Goal: Information Seeking & Learning: Get advice/opinions

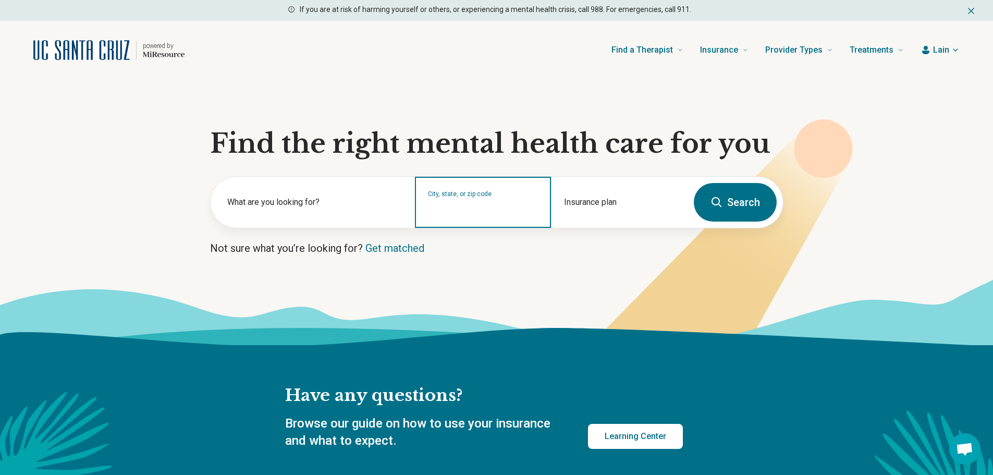
click at [490, 204] on input "City, state, or zip code" at bounding box center [483, 209] width 110 height 13
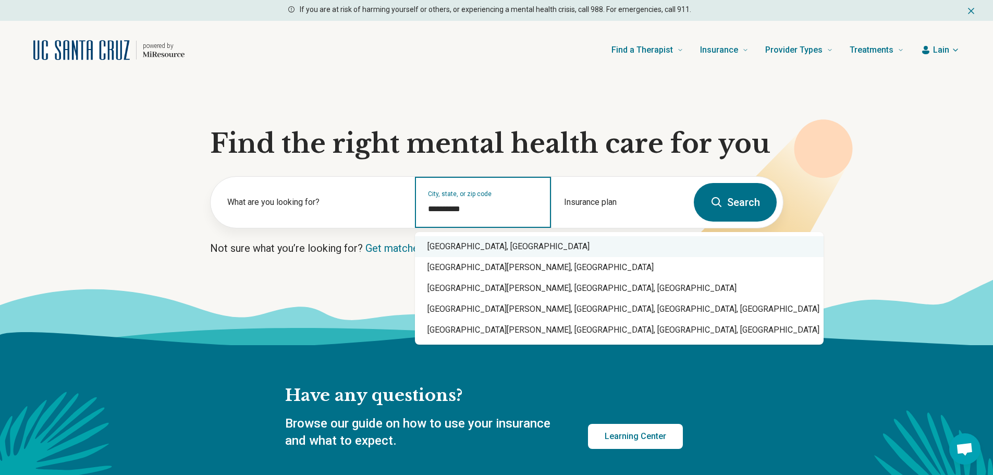
click at [460, 249] on div "[GEOGRAPHIC_DATA], [GEOGRAPHIC_DATA]" at bounding box center [619, 246] width 409 height 21
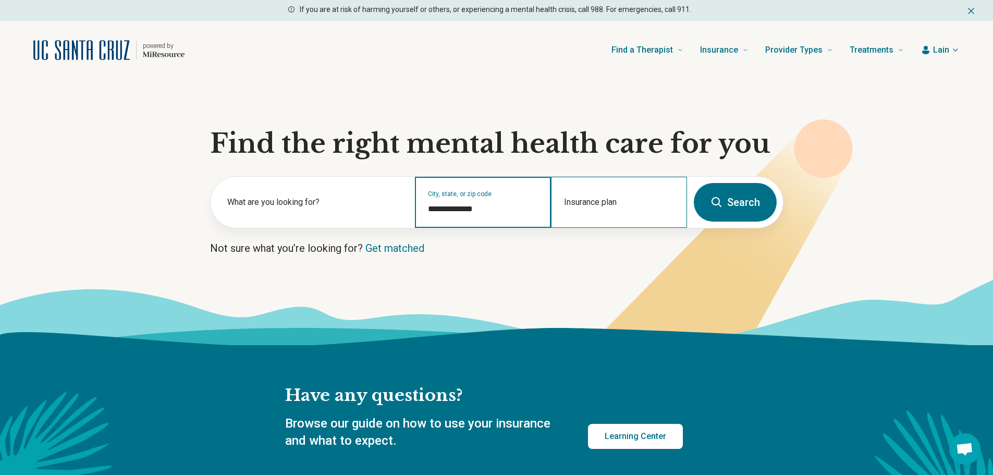
type input "**********"
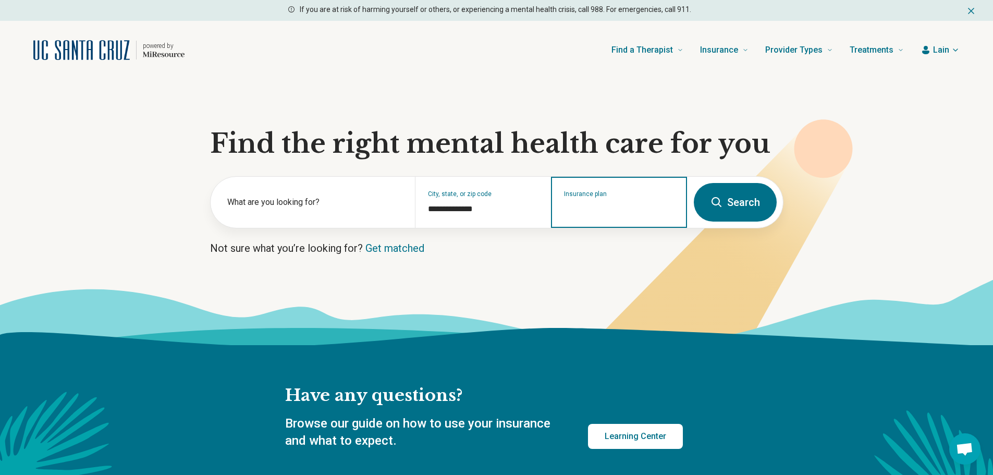
click at [575, 214] on input "Insurance plan" at bounding box center [619, 209] width 110 height 13
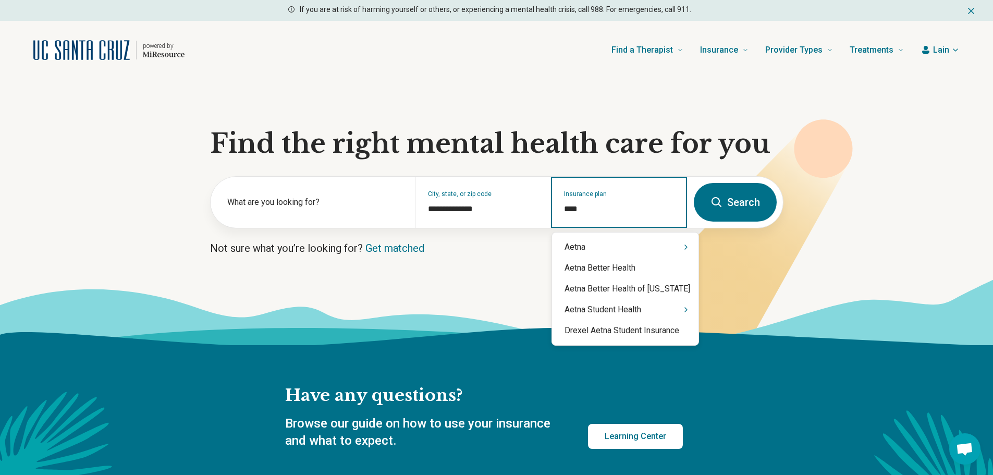
type input "*****"
click at [574, 248] on div "Aetna" at bounding box center [625, 247] width 146 height 21
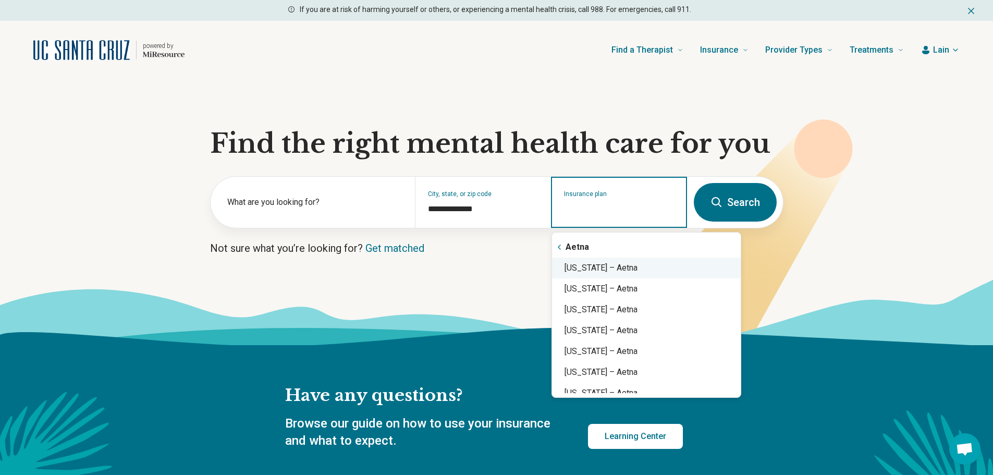
click at [594, 272] on div "California – Aetna" at bounding box center [646, 267] width 189 height 21
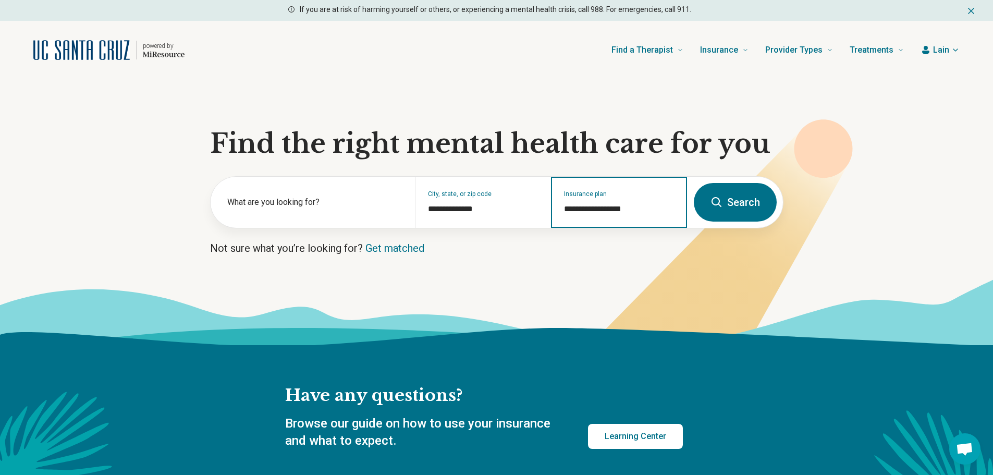
type input "**********"
click at [749, 203] on button "Search" at bounding box center [735, 202] width 83 height 39
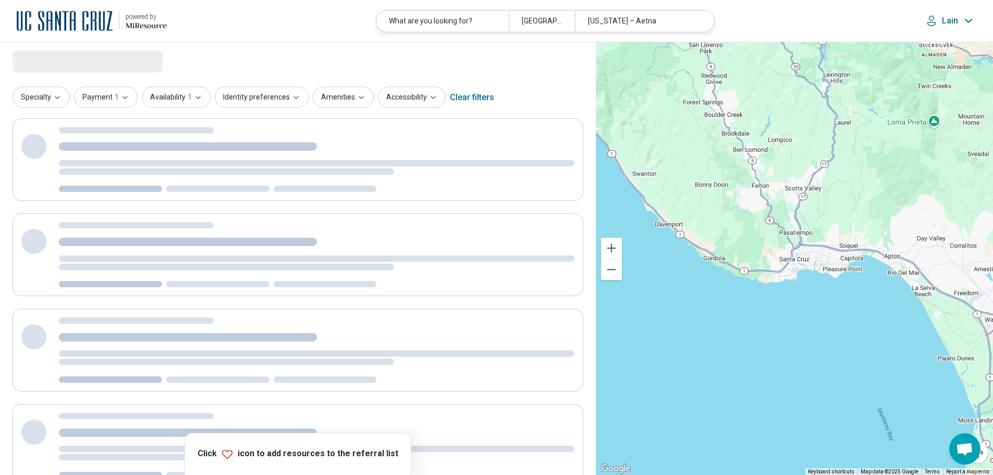
select select "***"
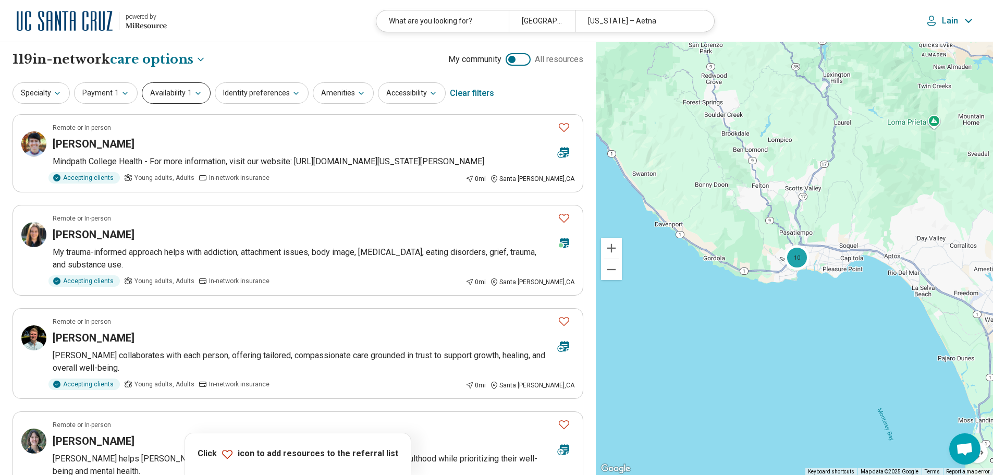
click at [176, 98] on button "Availability 1" at bounding box center [176, 92] width 69 height 21
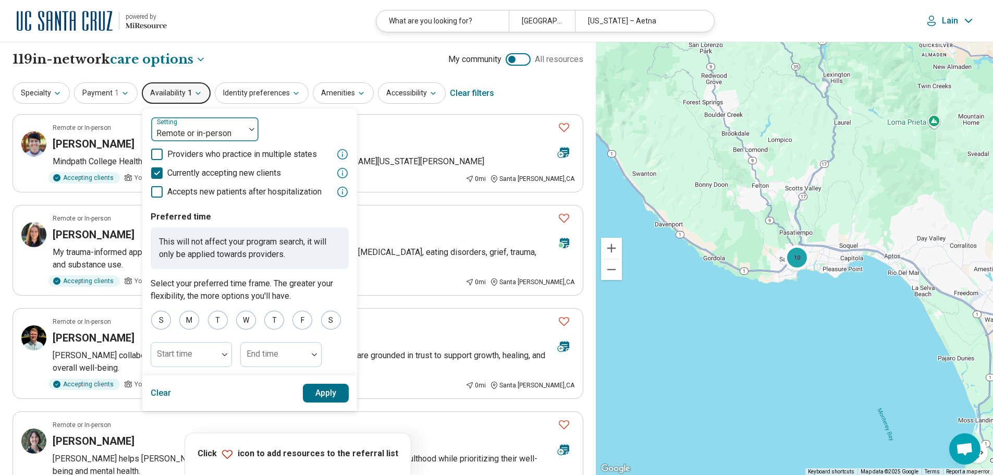
click at [203, 129] on div at bounding box center [197, 133] width 85 height 15
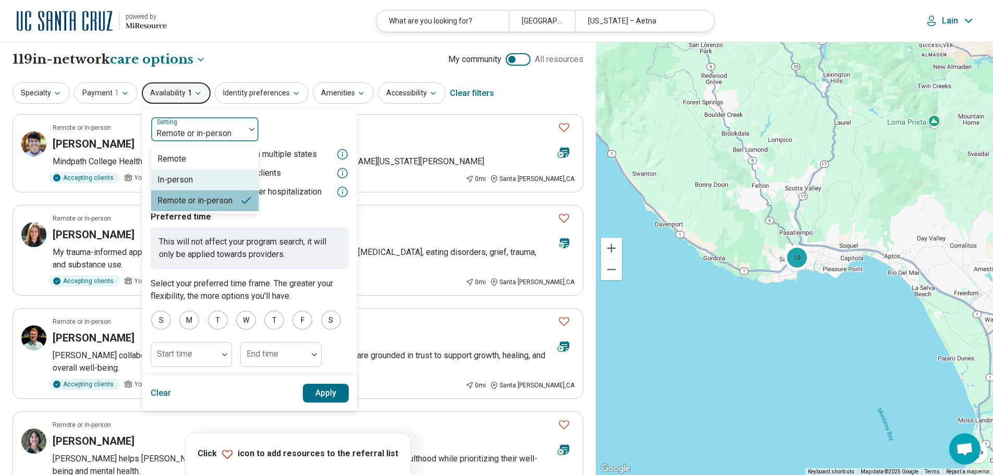
click at [192, 179] on div "In-person" at bounding box center [204, 179] width 107 height 21
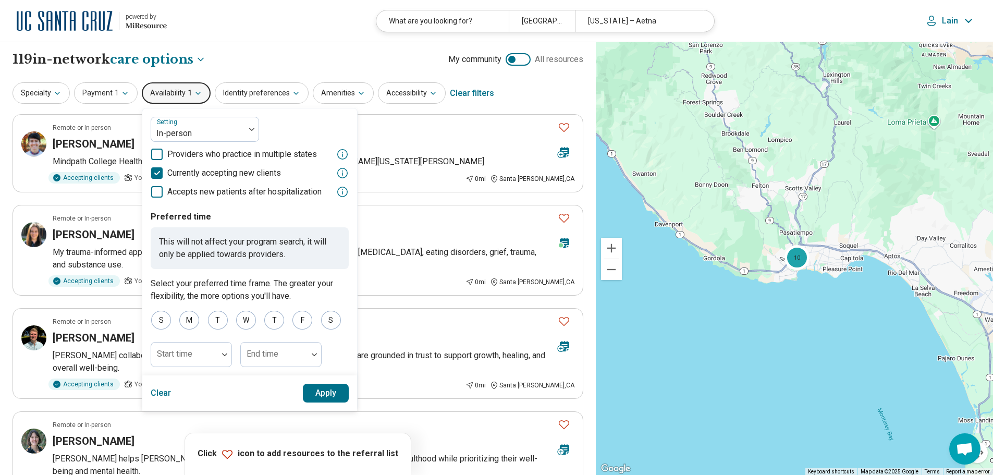
click at [328, 393] on button "Apply" at bounding box center [326, 393] width 46 height 19
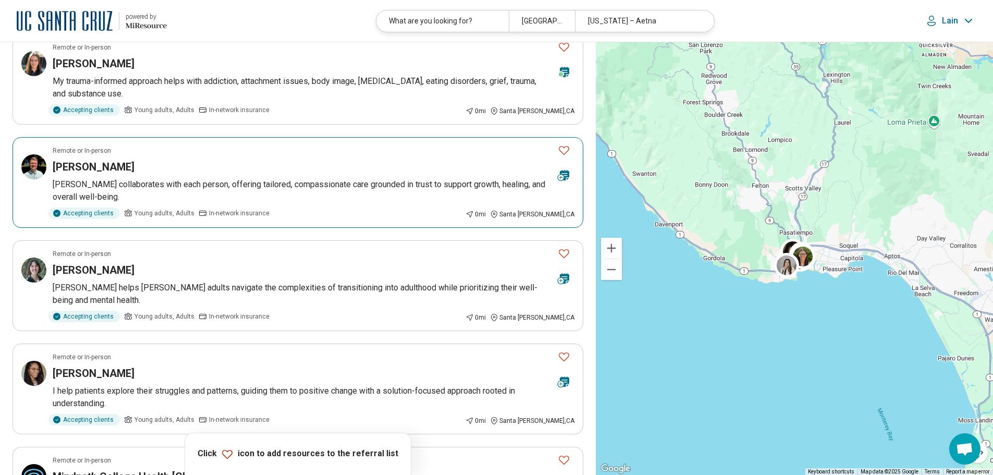
scroll to position [573, 0]
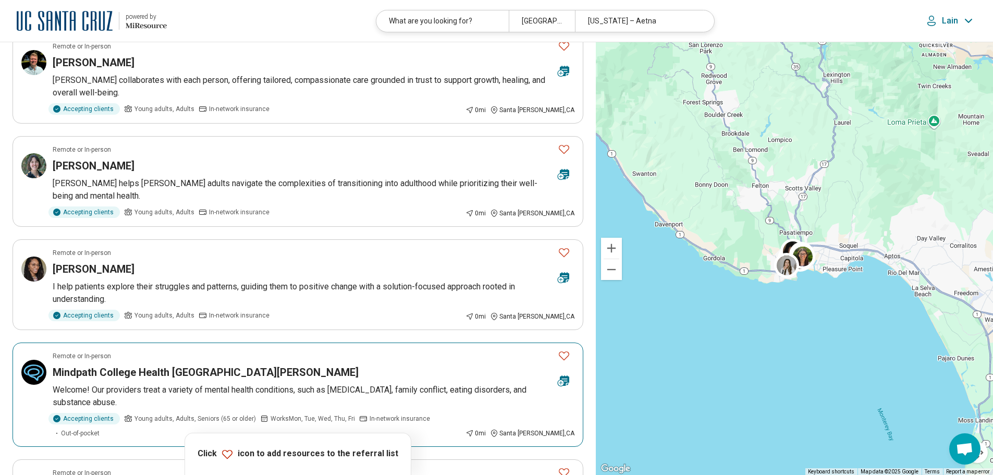
click at [564, 349] on icon "Favorite" at bounding box center [564, 355] width 13 height 13
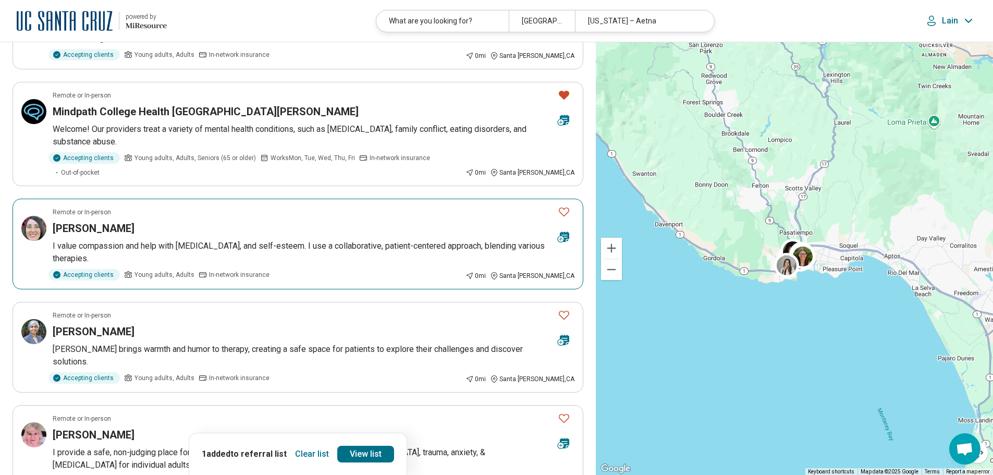
scroll to position [938, 0]
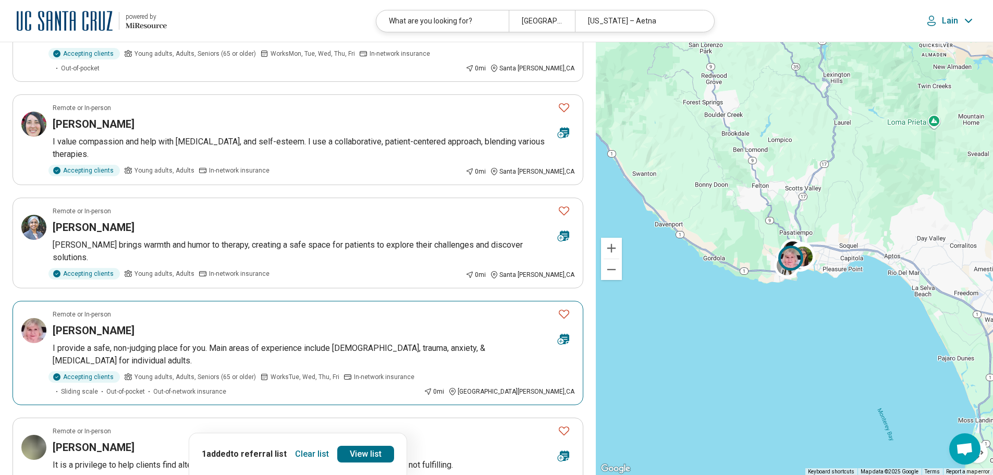
click at [563, 307] on icon "Favorite" at bounding box center [564, 313] width 13 height 13
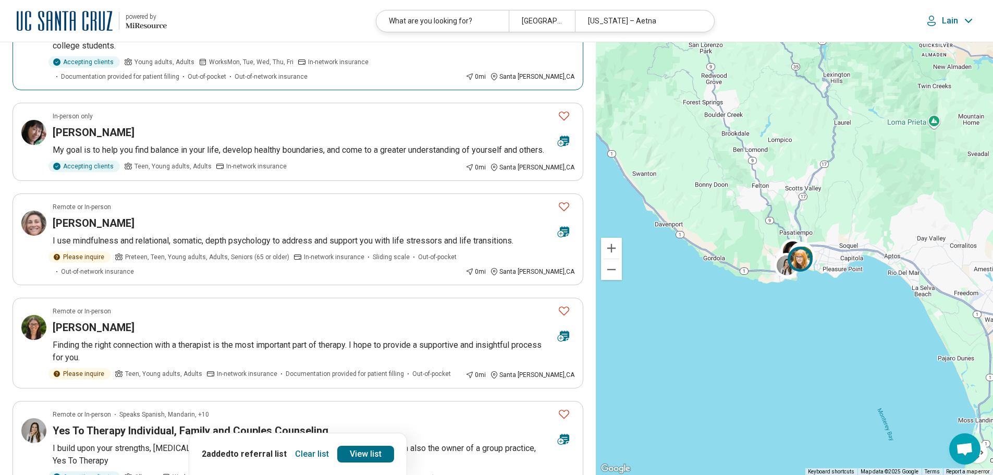
scroll to position [1772, 0]
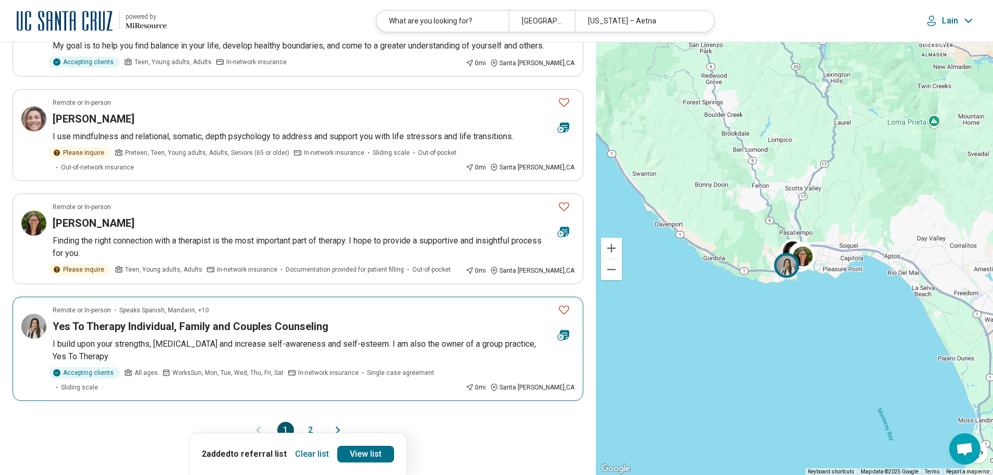
click at [561, 303] on icon "Favorite" at bounding box center [564, 309] width 13 height 13
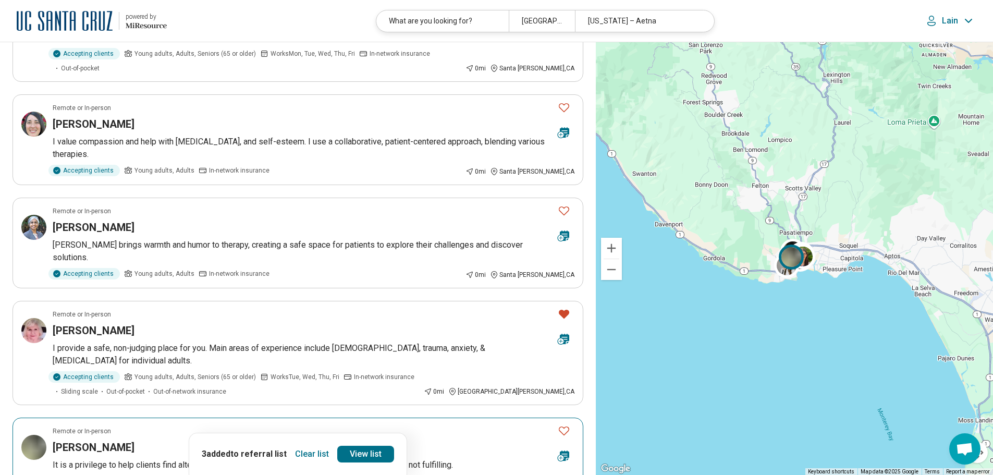
scroll to position [886, 0]
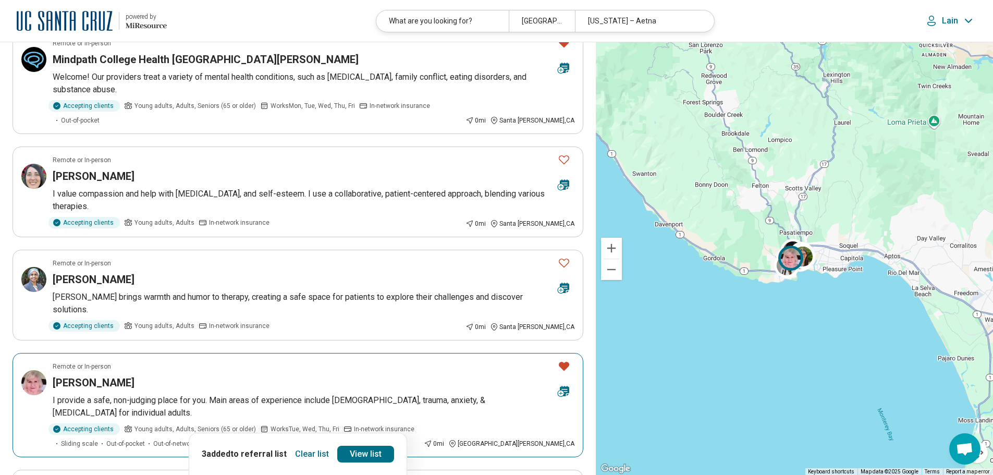
click at [568, 360] on icon "Favorite" at bounding box center [564, 366] width 13 height 13
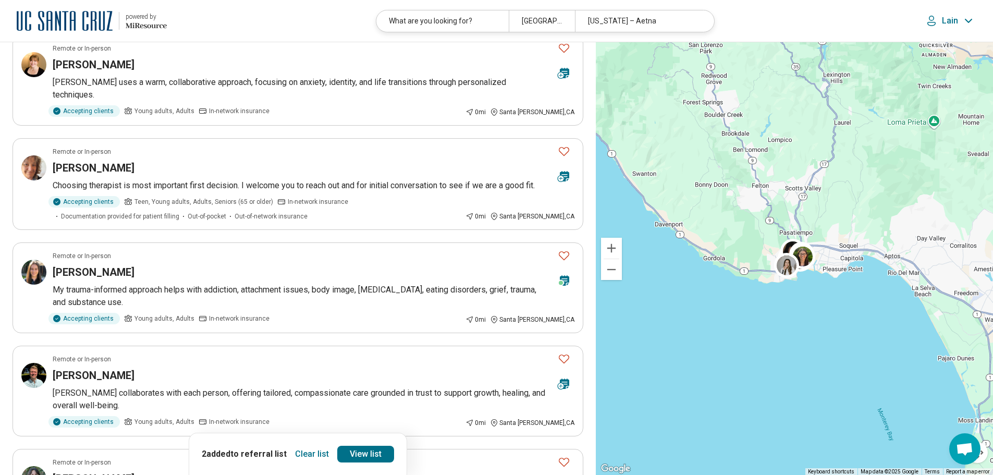
scroll to position [208, 0]
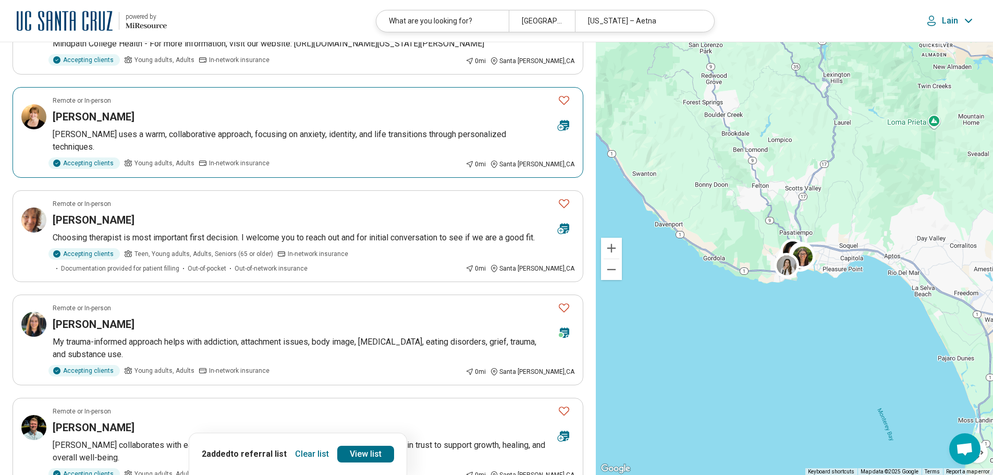
click at [43, 115] on img at bounding box center [33, 116] width 25 height 25
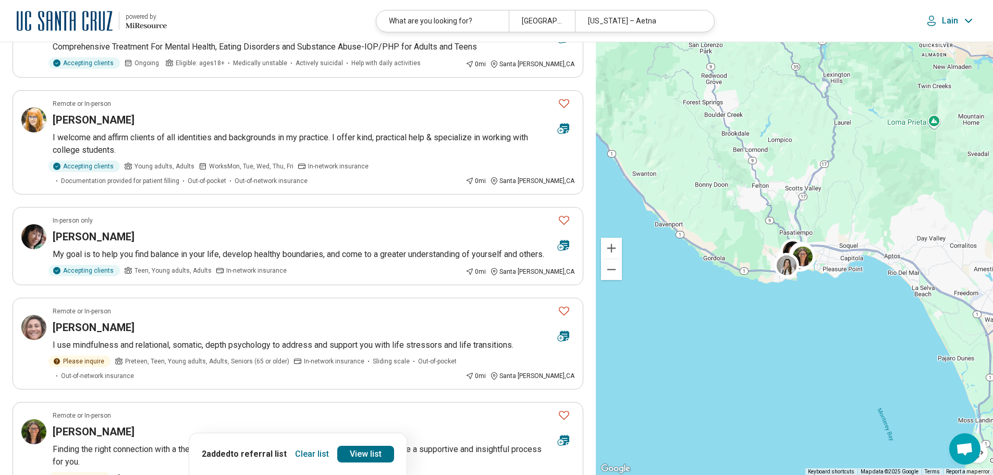
scroll to position [1772, 0]
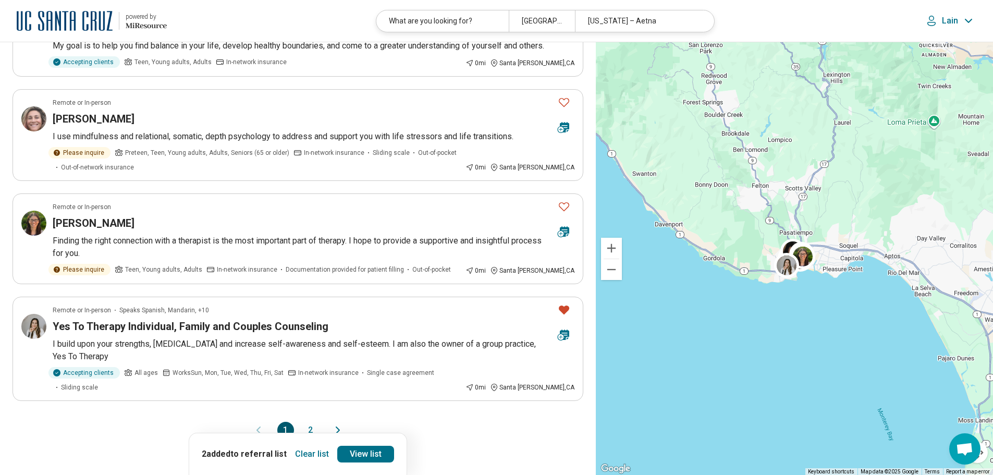
click at [313, 422] on button "2" at bounding box center [310, 430] width 17 height 17
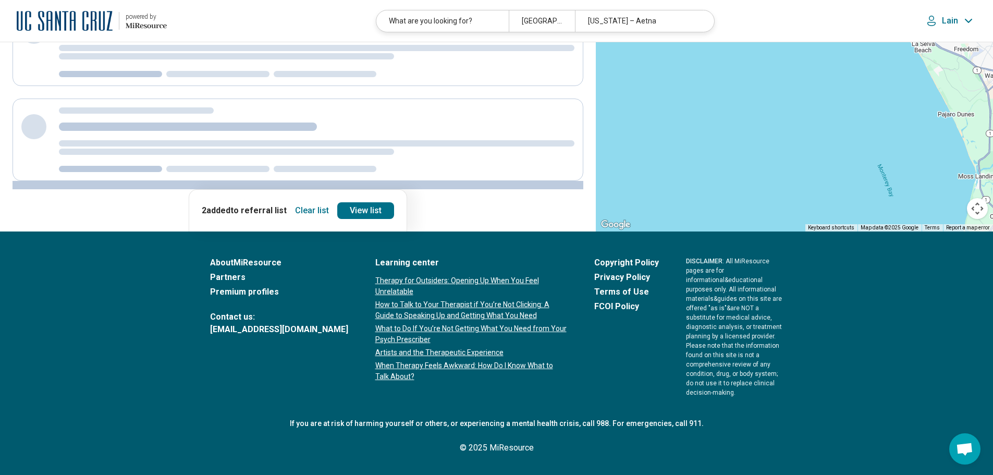
scroll to position [0, 0]
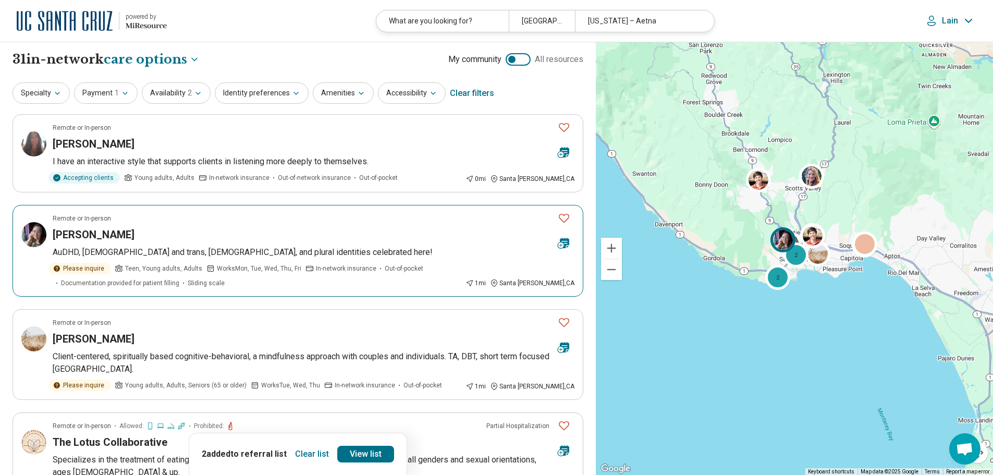
click at [563, 217] on icon "Favorite" at bounding box center [564, 218] width 13 height 13
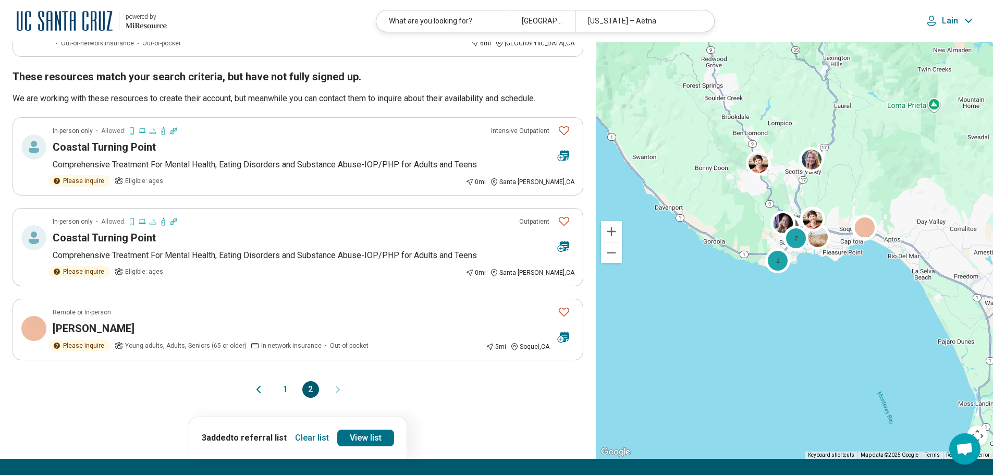
scroll to position [1042, 0]
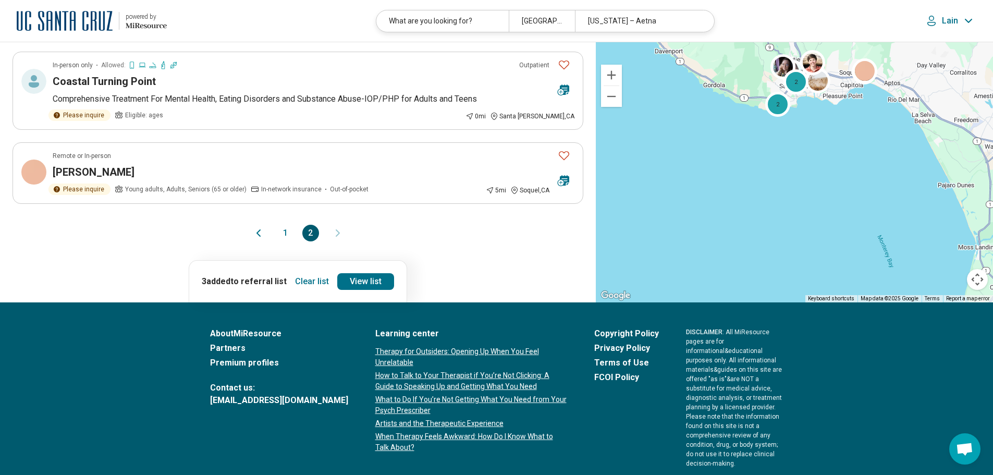
click at [284, 233] on button "1" at bounding box center [285, 233] width 17 height 17
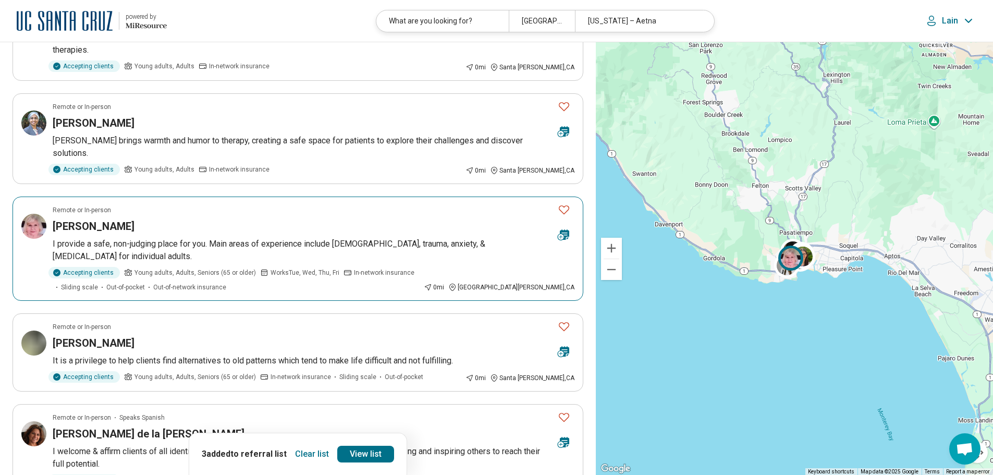
click at [566, 203] on icon "Favorite" at bounding box center [564, 209] width 13 height 13
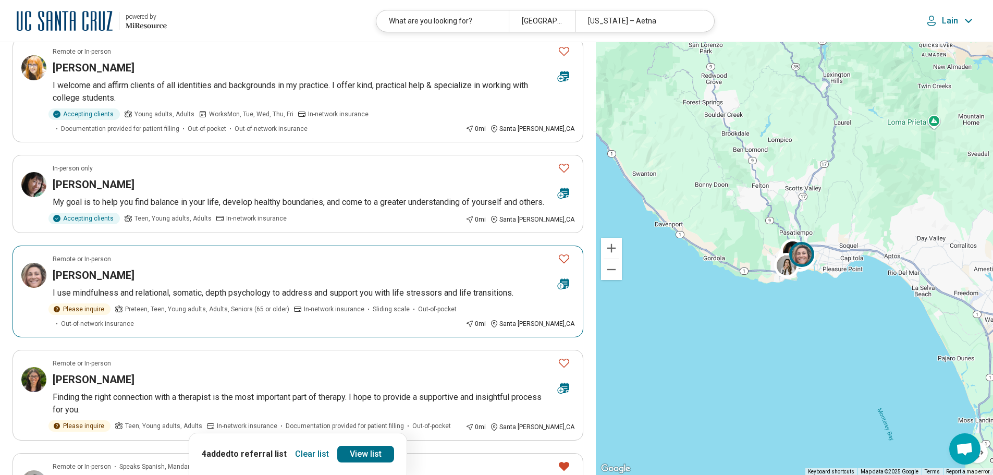
scroll to position [1668, 0]
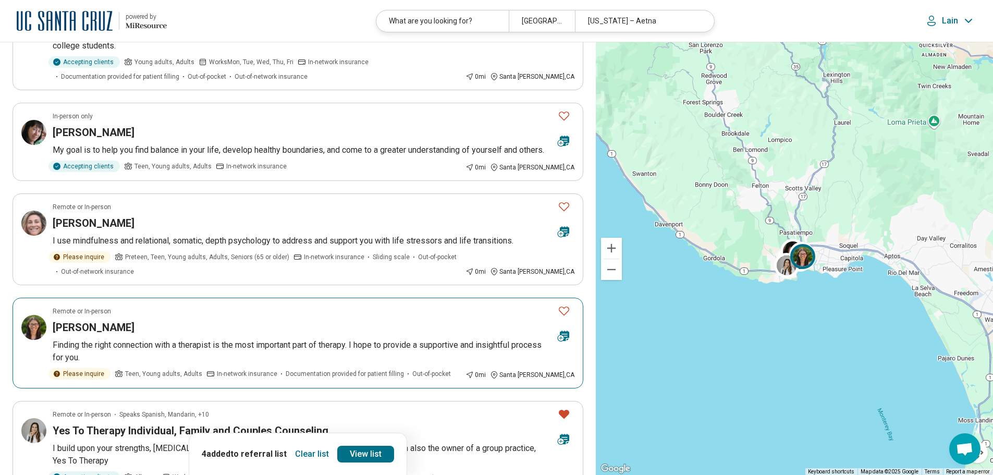
click at [567, 304] on icon "Favorite" at bounding box center [564, 310] width 13 height 13
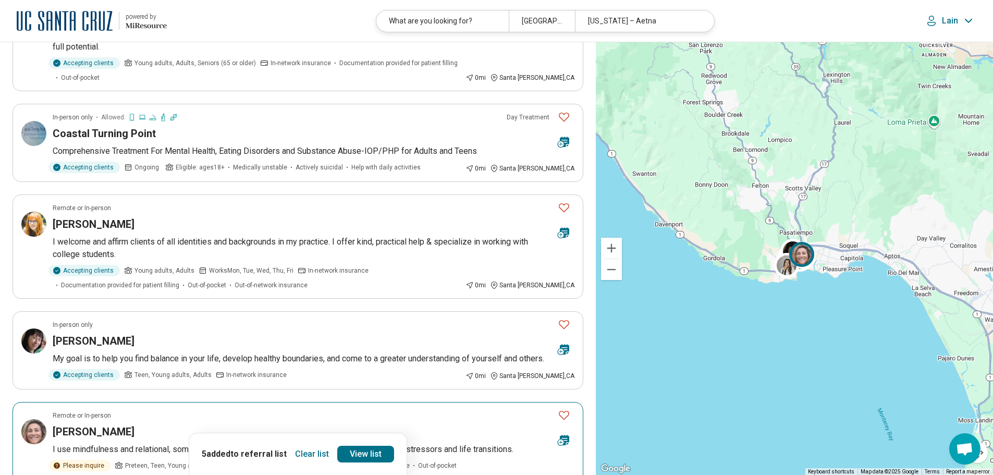
scroll to position [1511, 0]
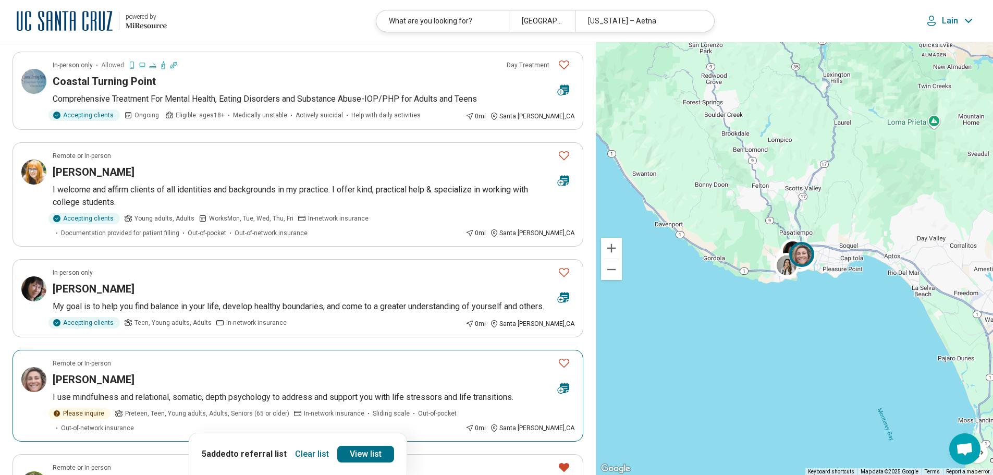
click at [47, 350] on article "Remote or In-person Annabelle Drda I use mindfulness and relational, somatic, d…" at bounding box center [298, 396] width 571 height 92
click at [569, 359] on icon "Favorite" at bounding box center [564, 363] width 10 height 9
click at [564, 359] on icon "Favorite" at bounding box center [564, 363] width 10 height 9
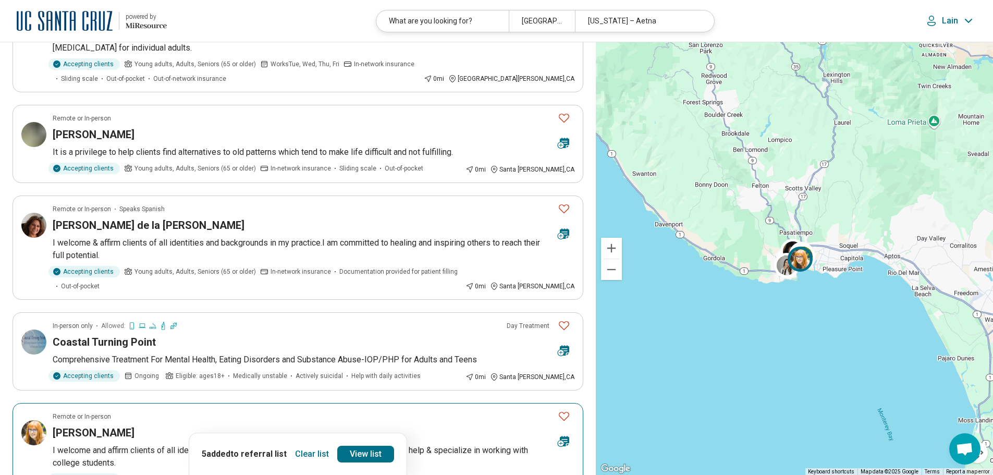
scroll to position [1199, 0]
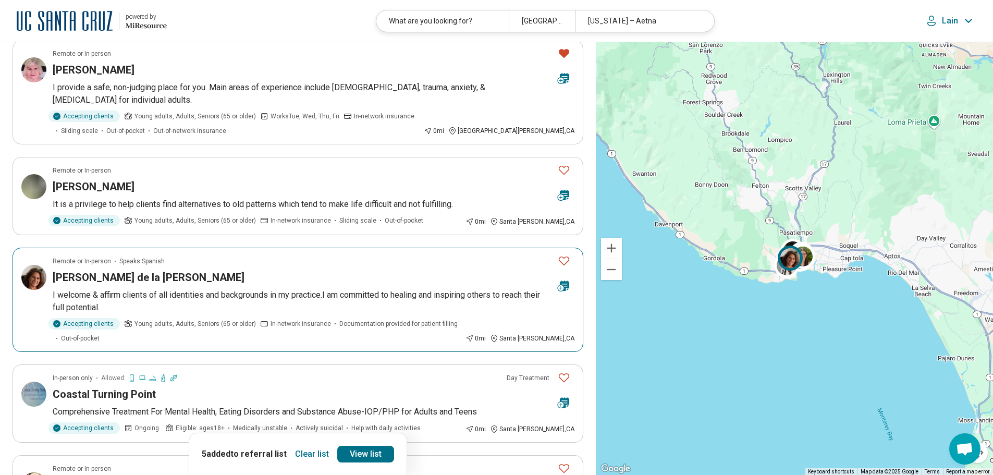
click at [565, 256] on icon "Favorite" at bounding box center [564, 260] width 10 height 9
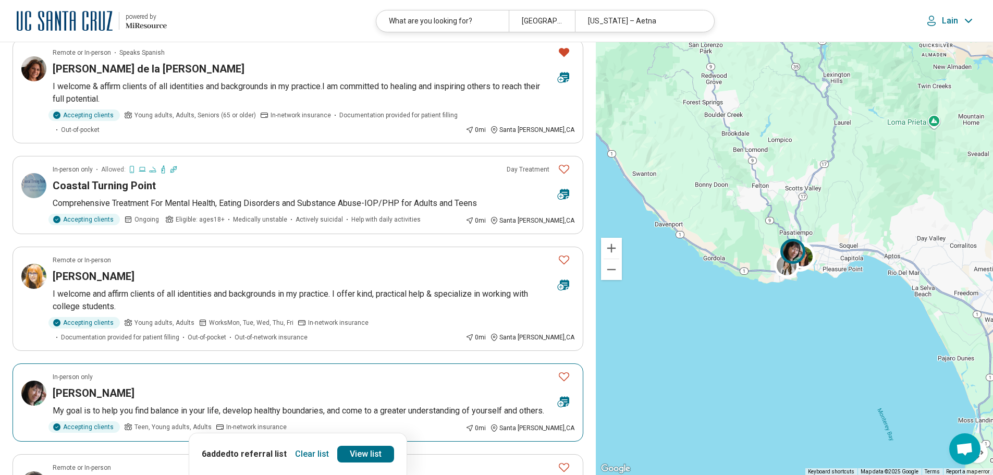
scroll to position [1459, 0]
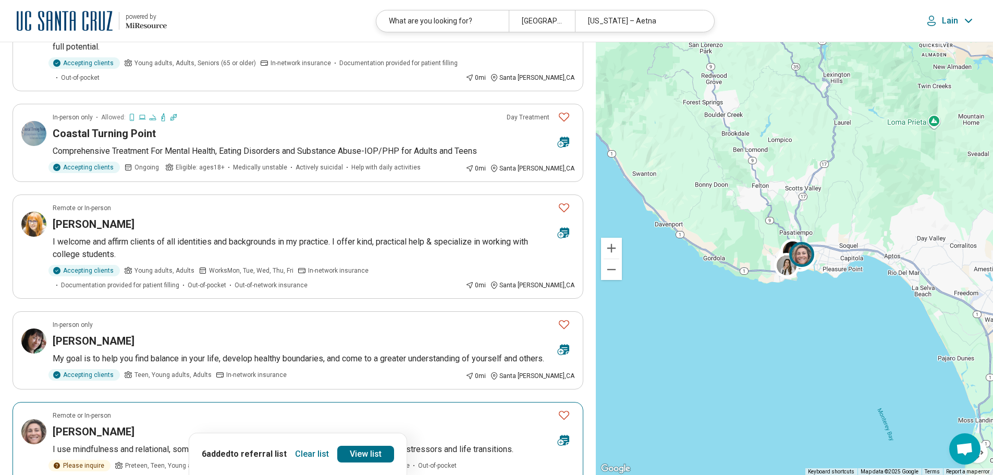
click at [564, 409] on icon "Favorite" at bounding box center [564, 415] width 13 height 13
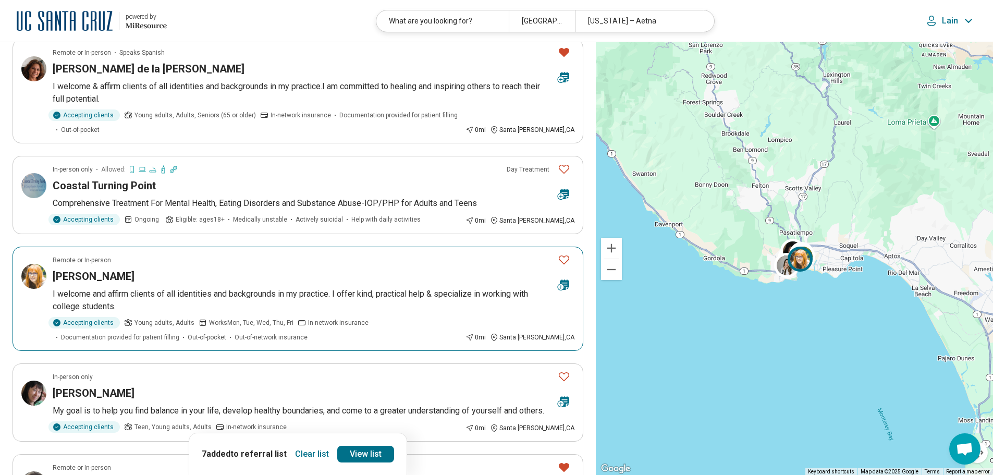
click at [566, 253] on icon "Favorite" at bounding box center [564, 259] width 13 height 13
click at [565, 370] on icon "Favorite" at bounding box center [564, 376] width 13 height 13
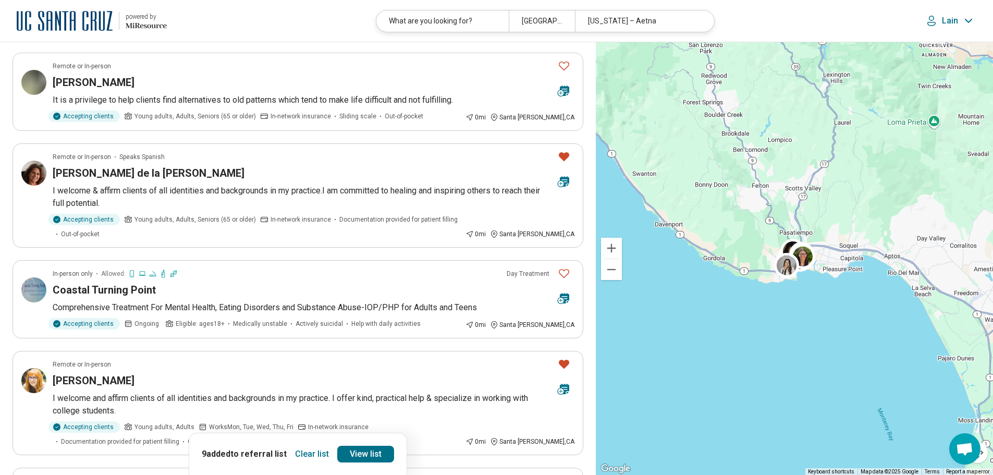
scroll to position [1199, 0]
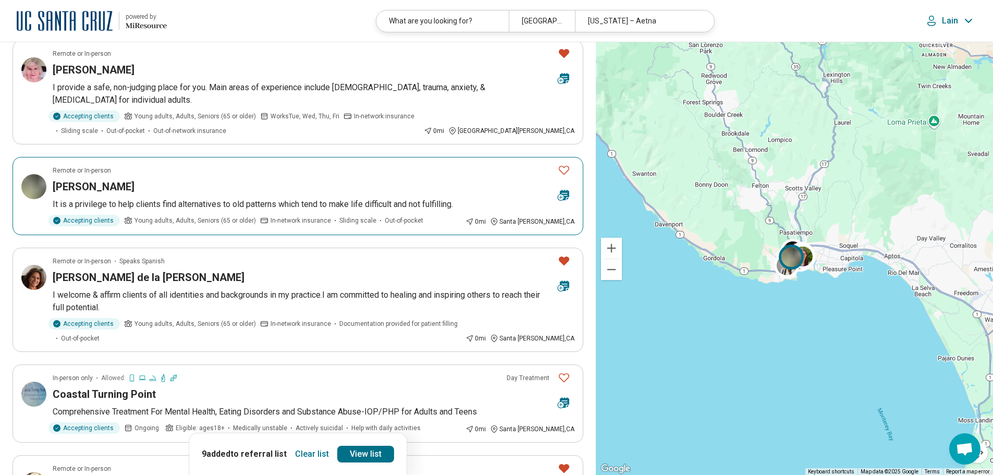
click at [561, 164] on icon "Favorite" at bounding box center [564, 170] width 13 height 13
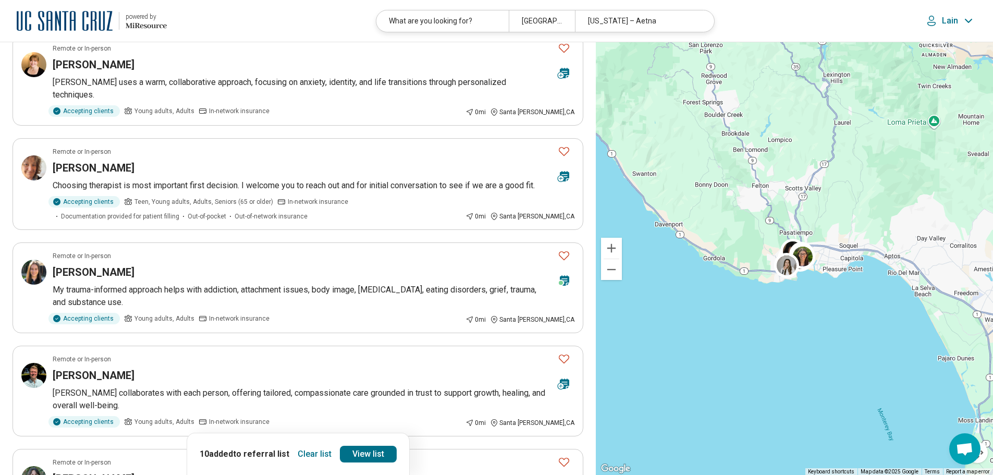
scroll to position [208, 0]
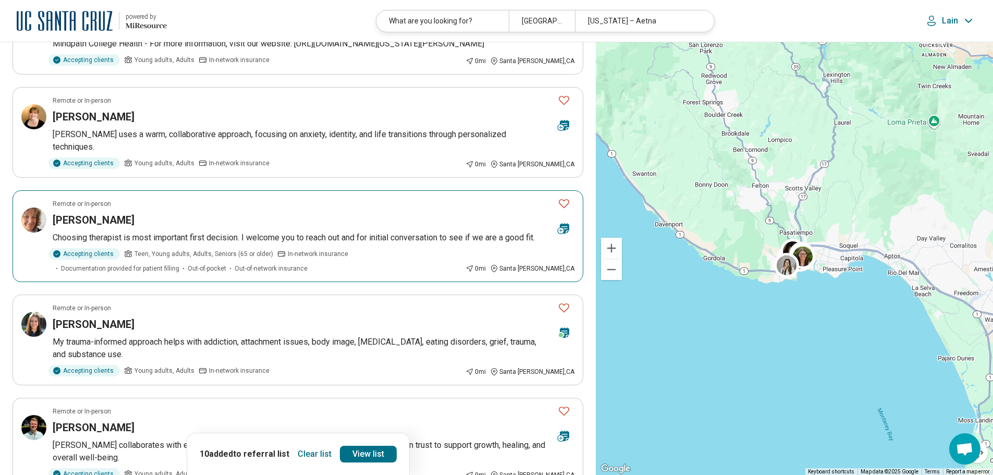
click at [564, 199] on icon "Favorite" at bounding box center [564, 203] width 10 height 9
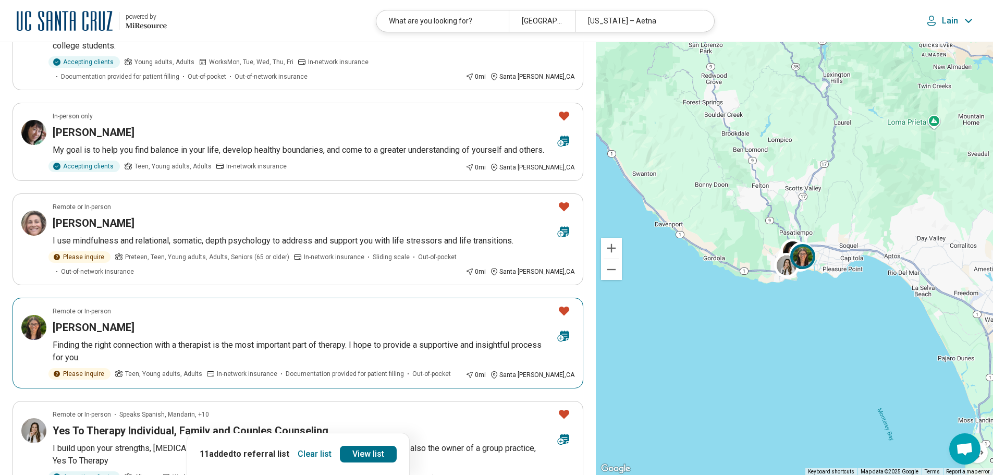
scroll to position [1824, 0]
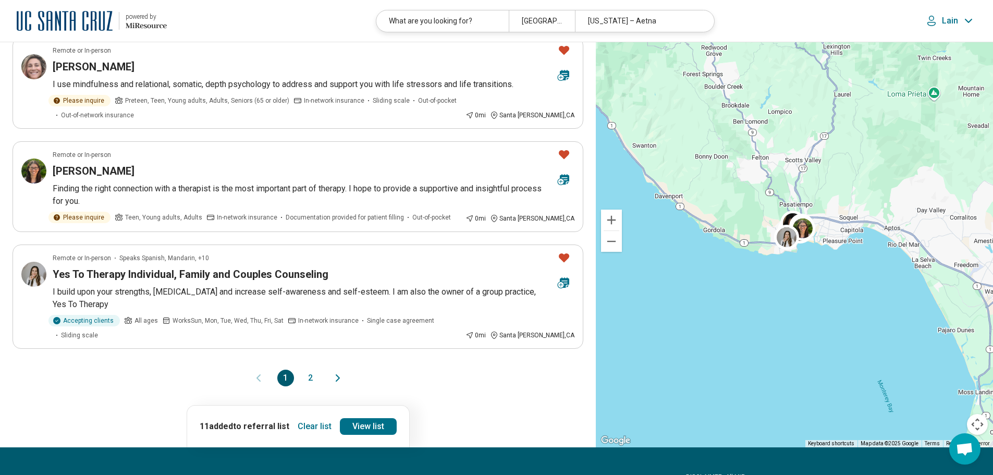
click at [311, 369] on button "2" at bounding box center [310, 377] width 17 height 17
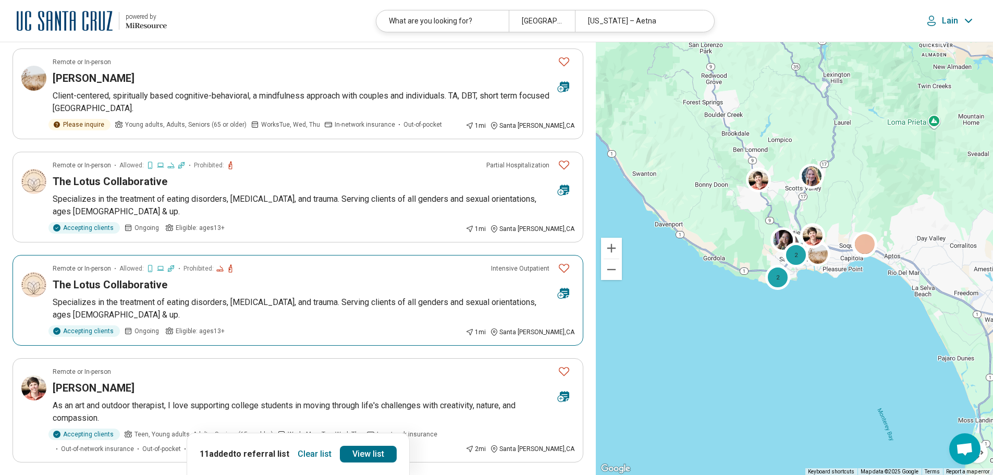
scroll to position [313, 0]
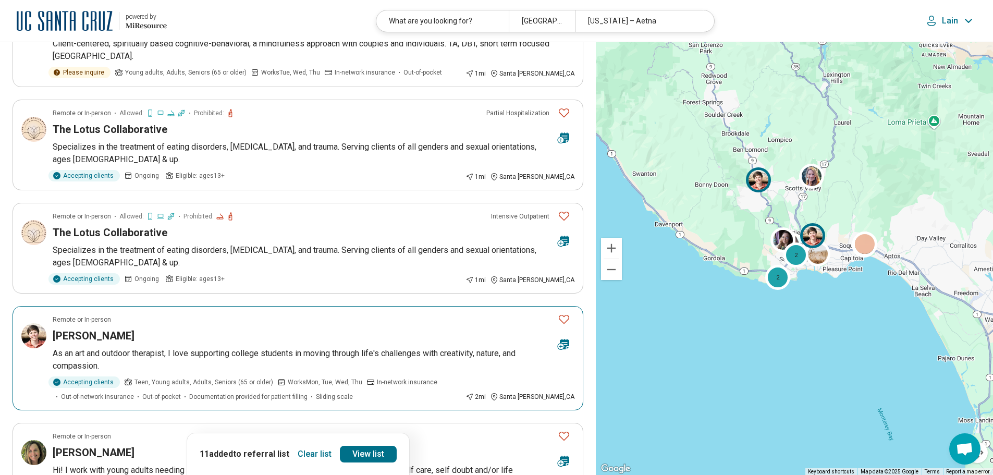
click at [563, 319] on icon "Favorite" at bounding box center [564, 319] width 13 height 13
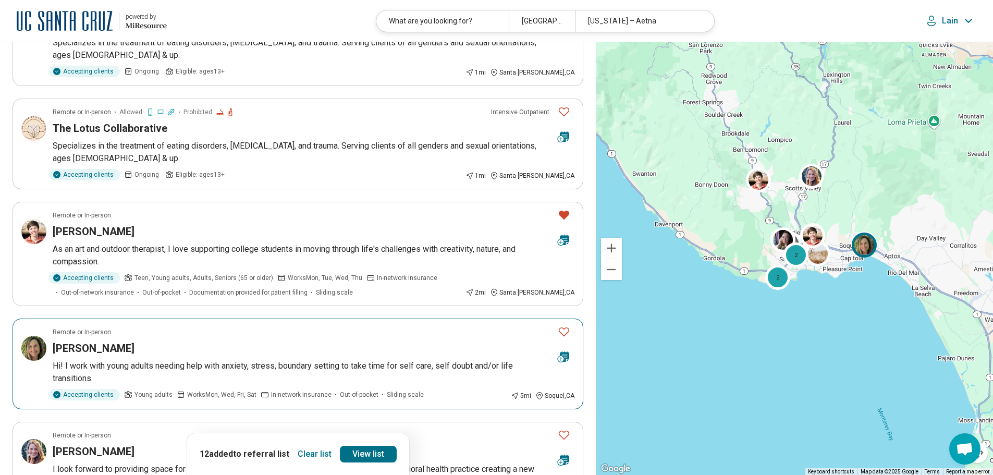
click at [85, 344] on h3 "Jessica Murphy" at bounding box center [94, 348] width 82 height 15
click at [562, 332] on icon "Favorite" at bounding box center [564, 331] width 13 height 13
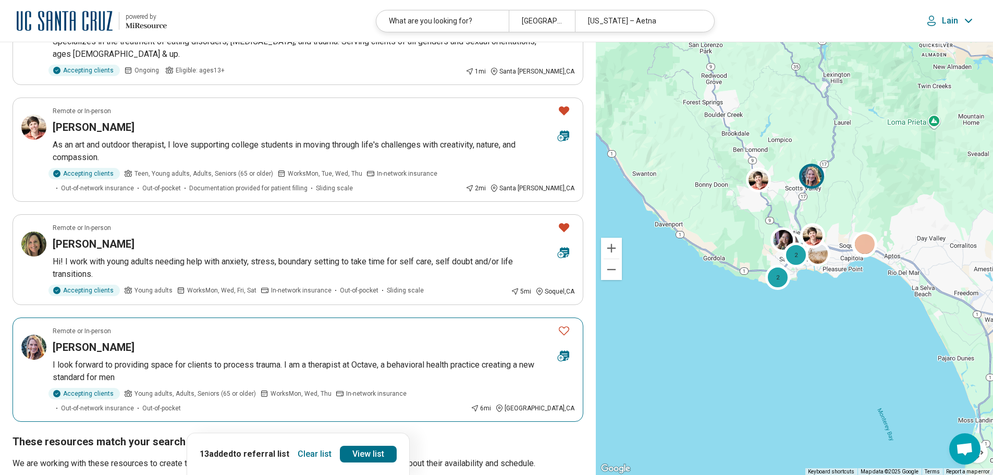
click at [84, 344] on h3 "[PERSON_NAME]" at bounding box center [94, 347] width 82 height 15
click at [565, 330] on icon "Favorite" at bounding box center [564, 330] width 13 height 13
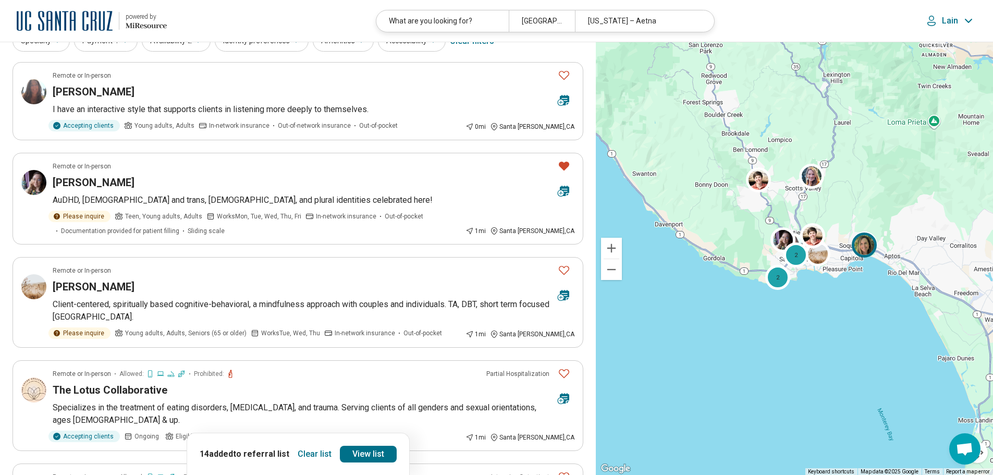
scroll to position [0, 0]
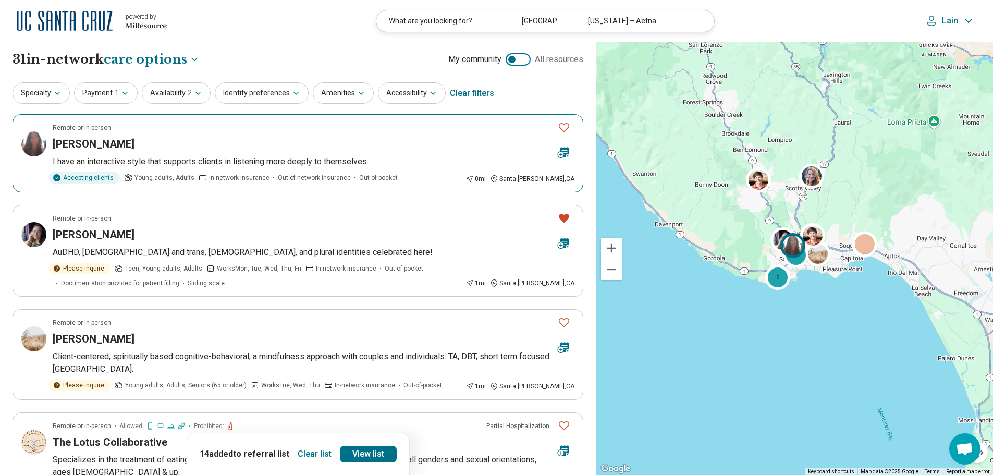
click at [564, 128] on icon "Favorite" at bounding box center [564, 127] width 13 height 13
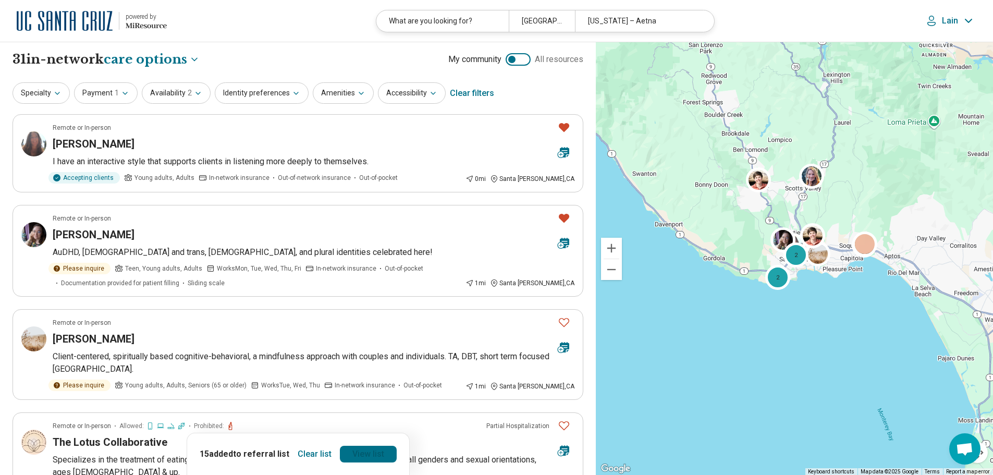
click at [372, 455] on link "View list" at bounding box center [368, 454] width 57 height 17
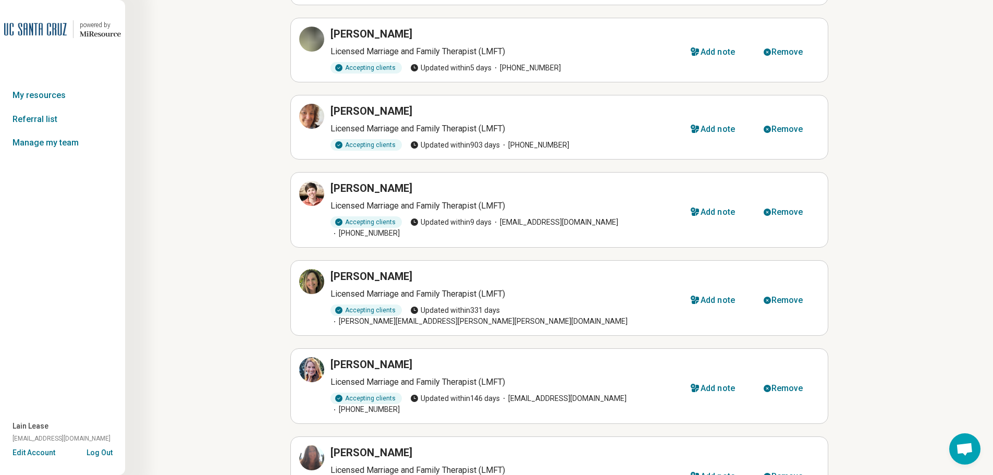
scroll to position [730, 0]
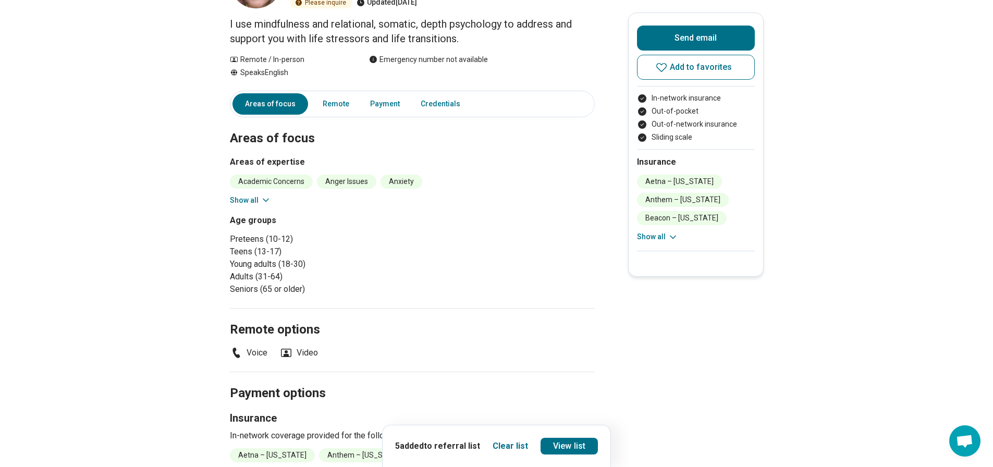
scroll to position [52, 0]
